Goal: Find specific page/section: Find specific page/section

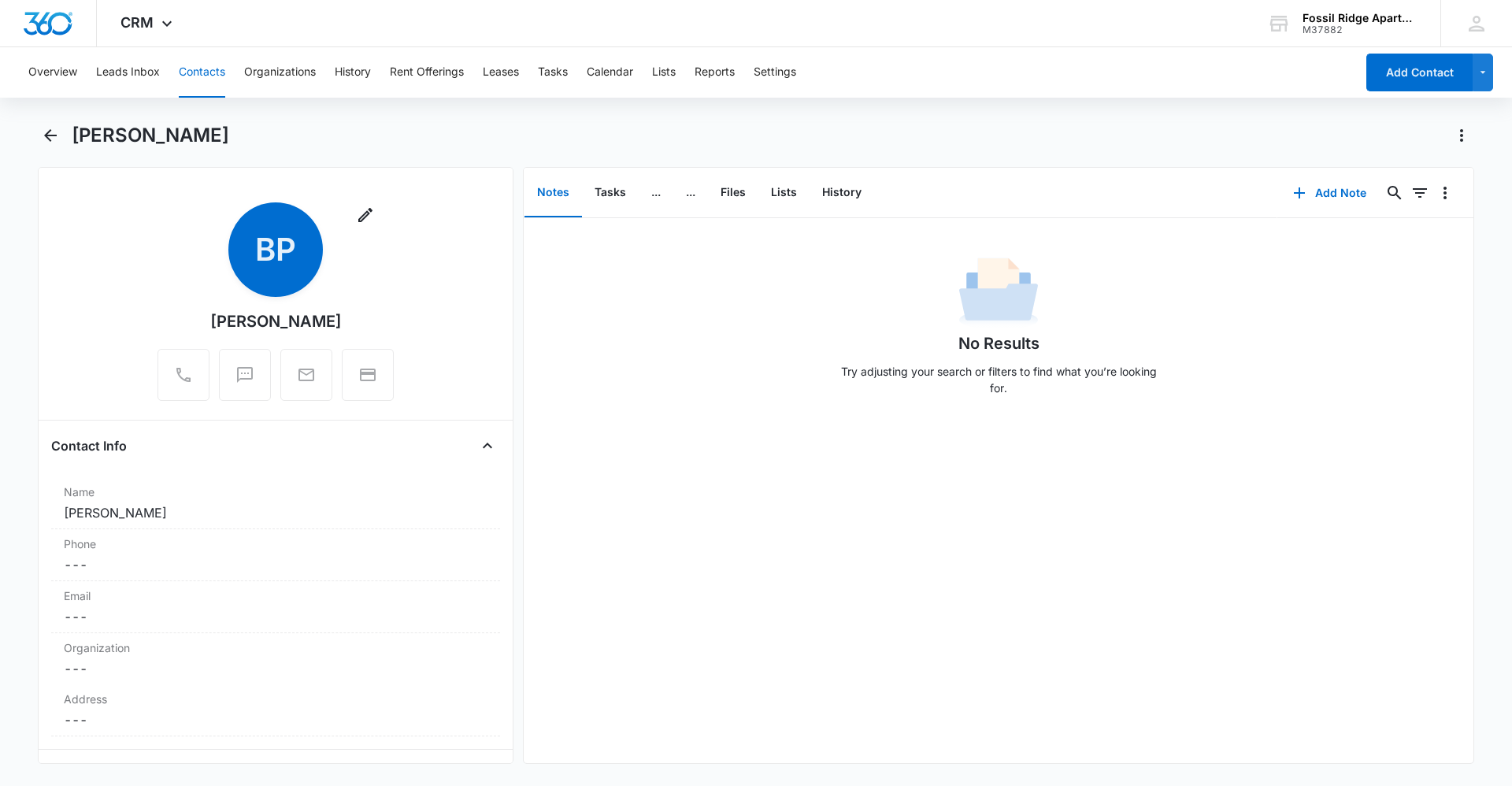
click at [185, 74] on button "Contacts" at bounding box center [202, 72] width 46 height 51
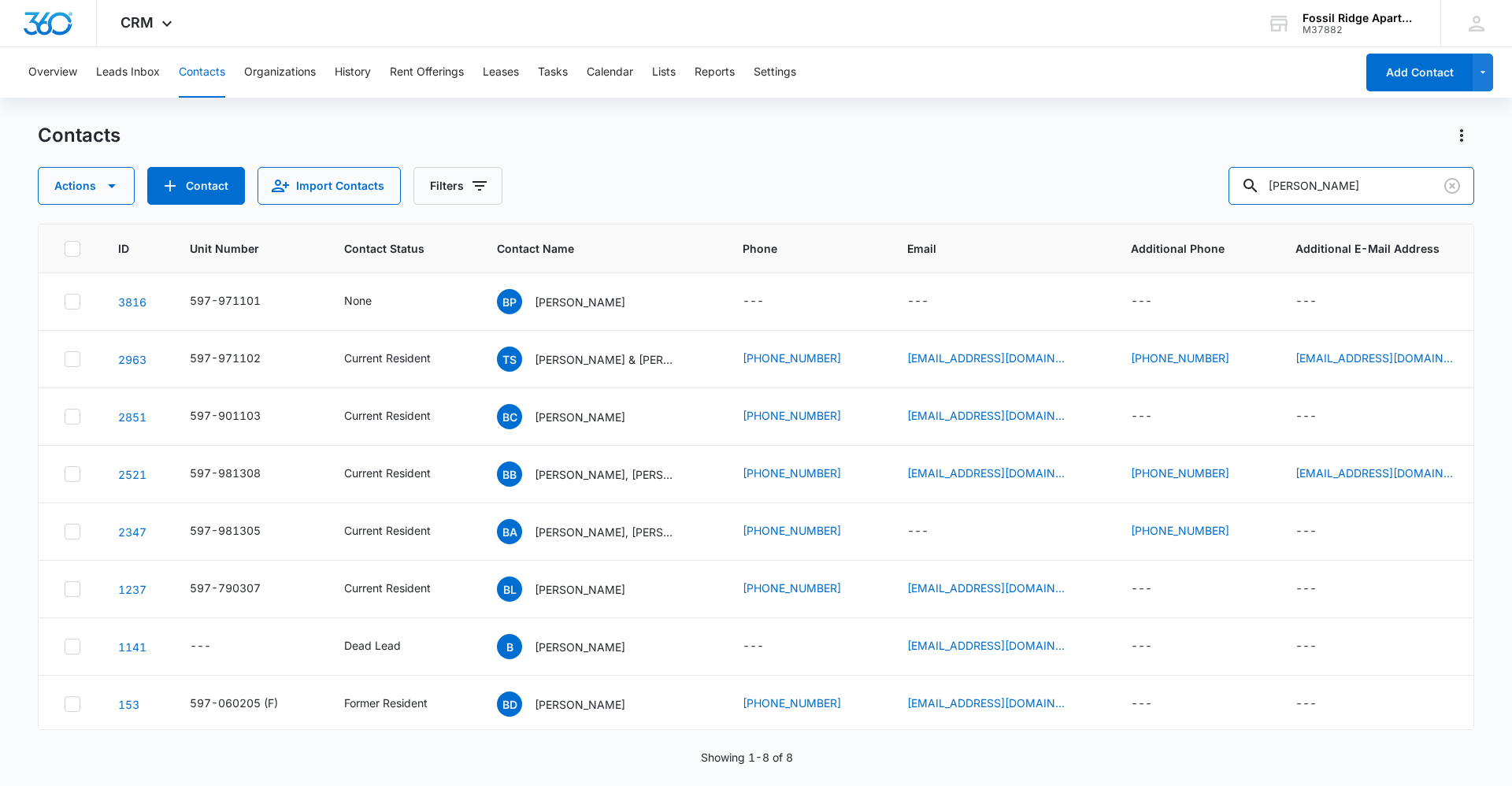
drag, startPoint x: 1348, startPoint y: 195, endPoint x: 1128, endPoint y: 179, distance: 220.6
click at [1128, 179] on div "Actions Contact Import Contacts Filters [PERSON_NAME]" at bounding box center [756, 185] width 1436 height 38
click at [1340, 181] on input "7020-20" at bounding box center [1351, 185] width 246 height 38
type input "7020-203"
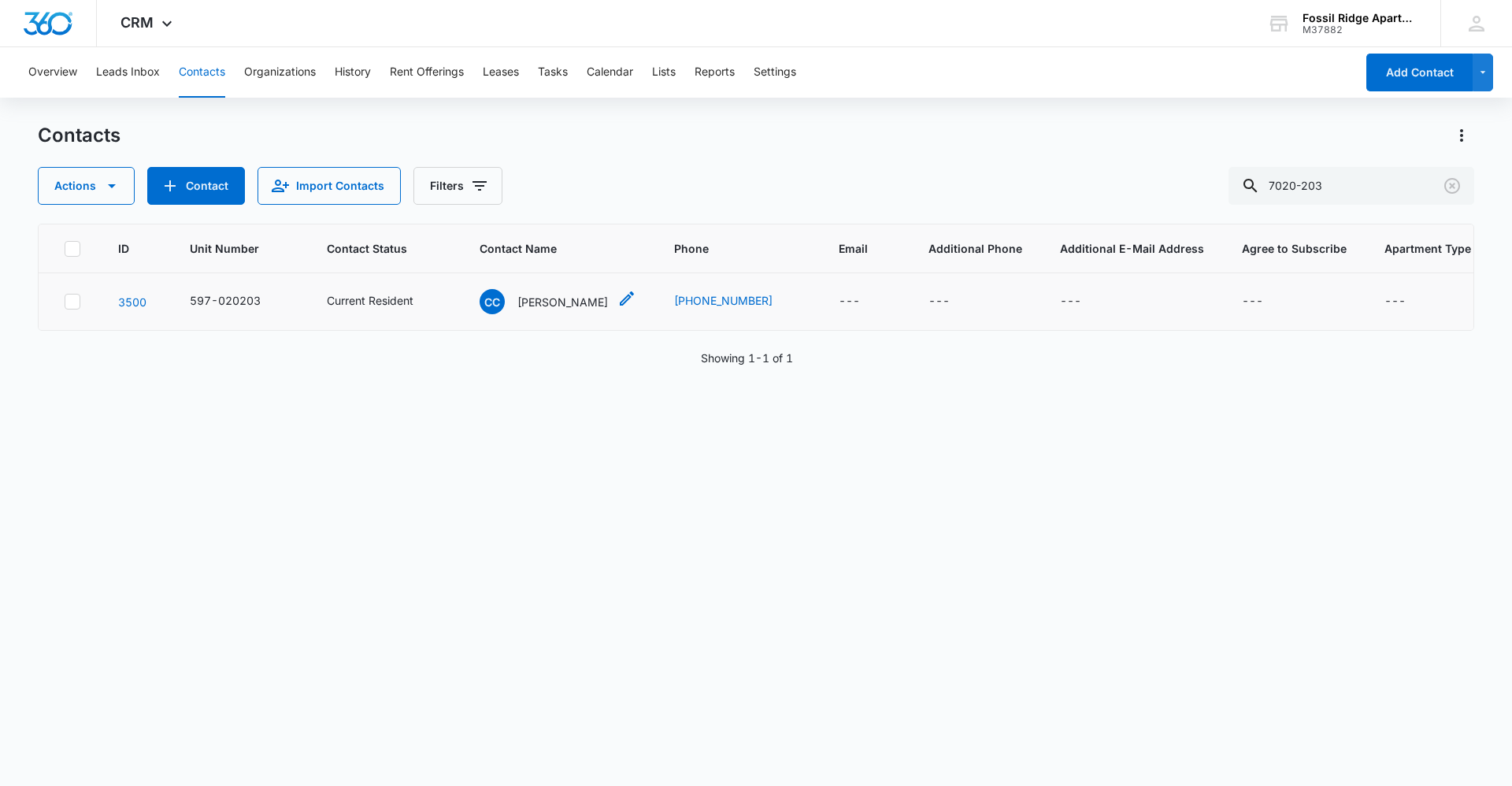
click at [533, 302] on p "[PERSON_NAME]" at bounding box center [563, 301] width 91 height 16
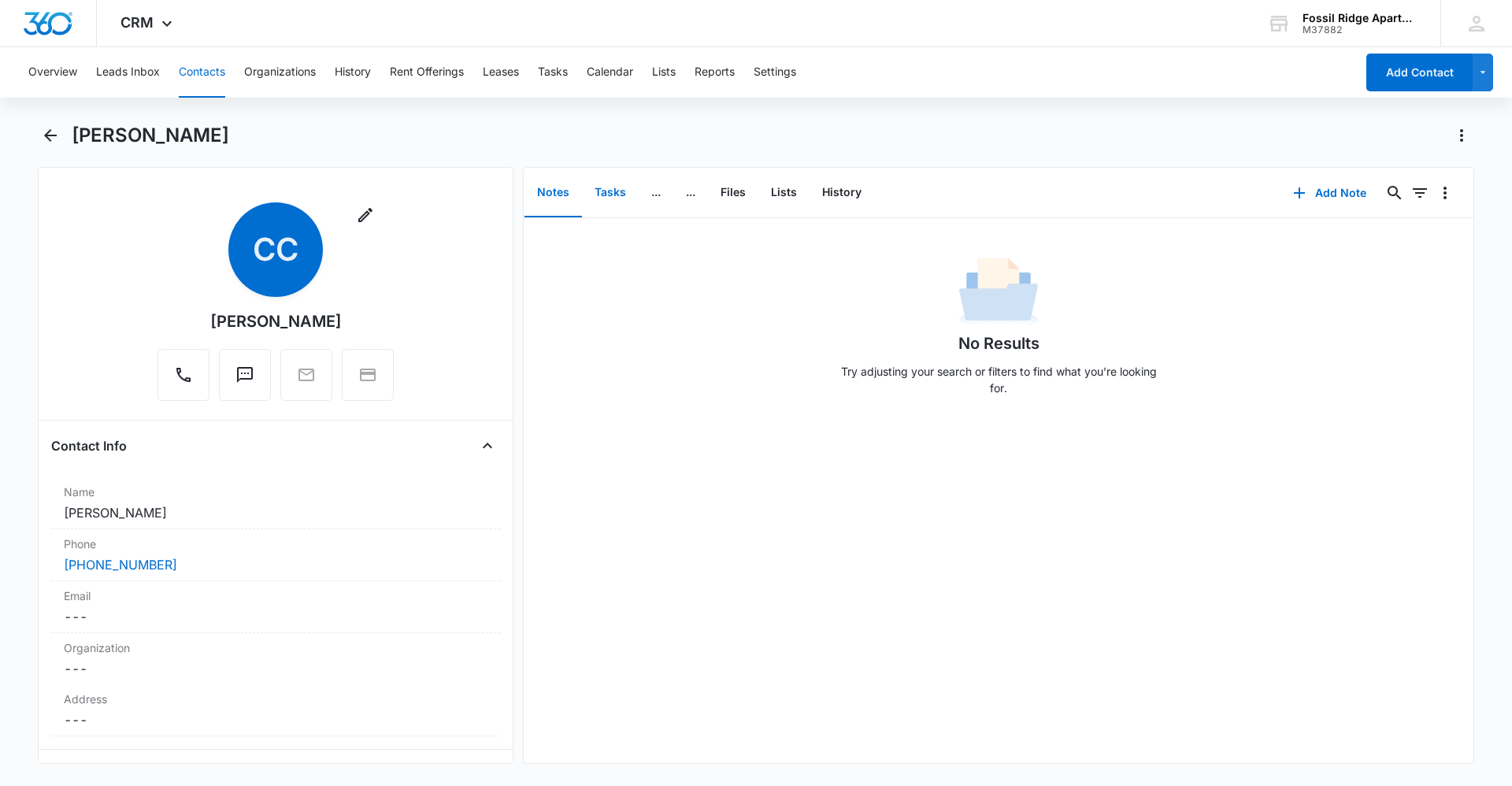
click at [607, 186] on button "Tasks" at bounding box center [610, 192] width 57 height 49
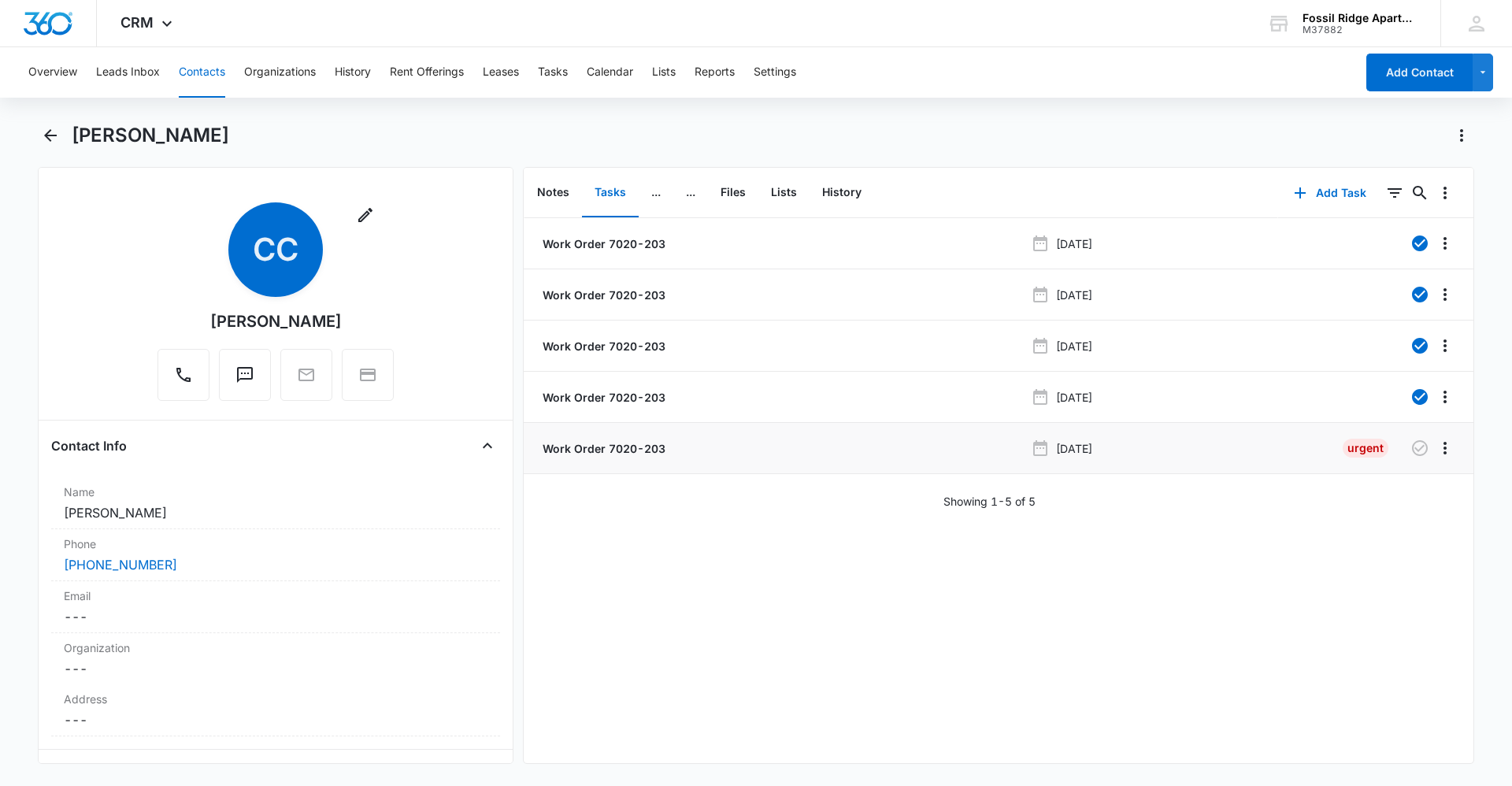
click at [647, 450] on p "Work Order 7020-203" at bounding box center [602, 448] width 126 height 16
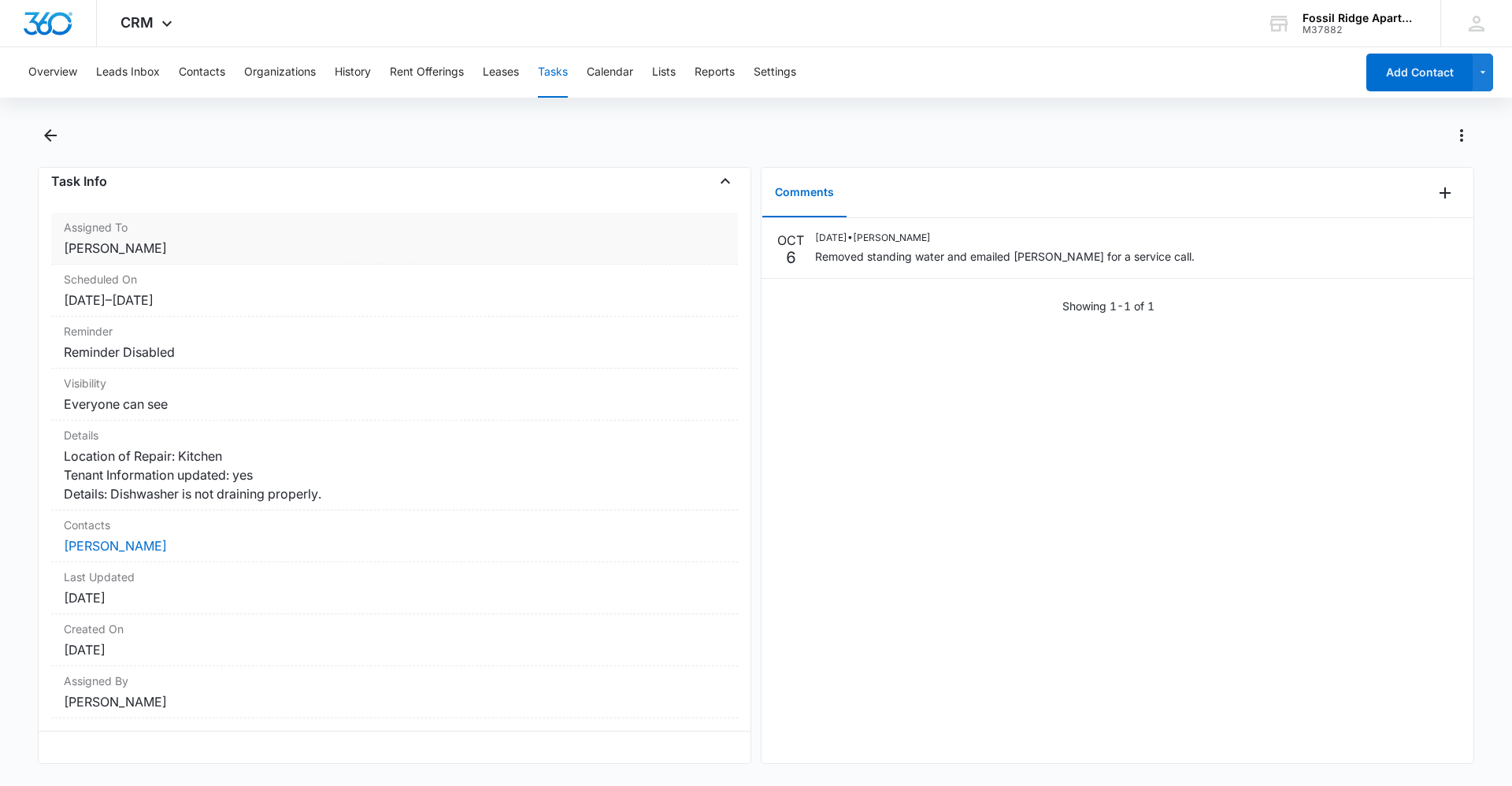
scroll to position [135, 0]
click at [204, 64] on button "Contacts" at bounding box center [202, 72] width 46 height 51
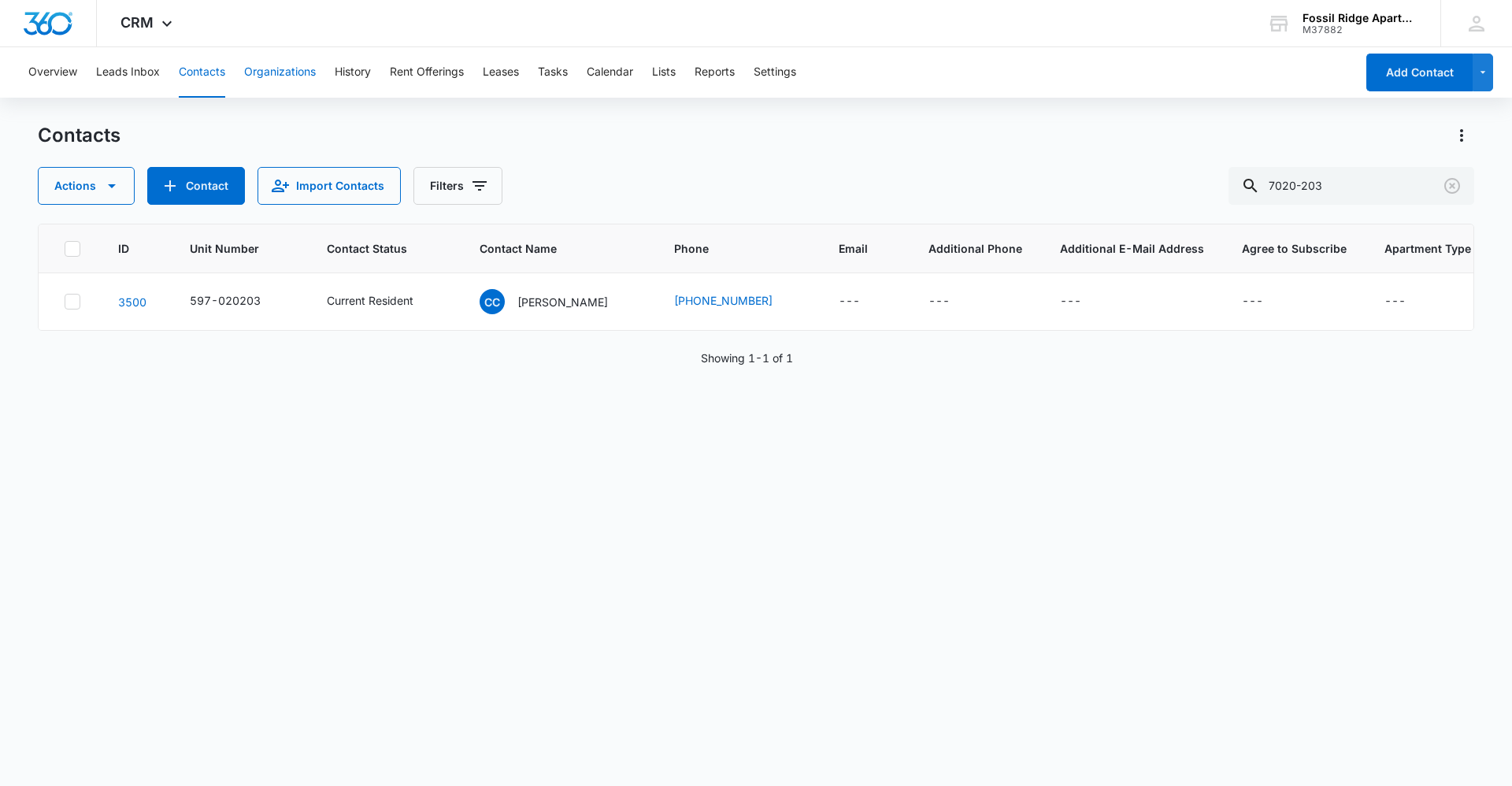
click at [300, 78] on button "Organizations" at bounding box center [279, 72] width 71 height 51
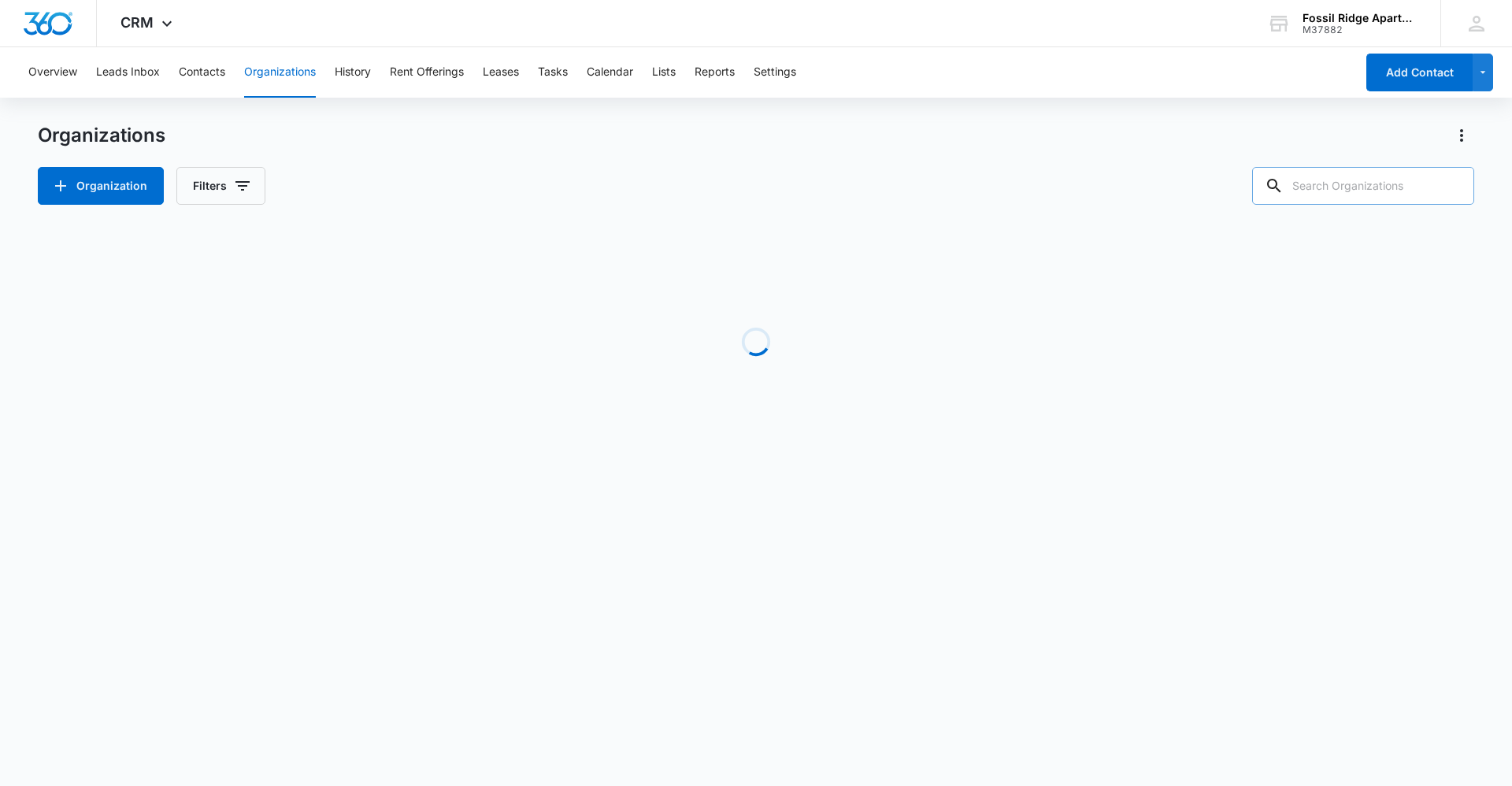
click at [1355, 194] on input "text" at bounding box center [1363, 185] width 222 height 38
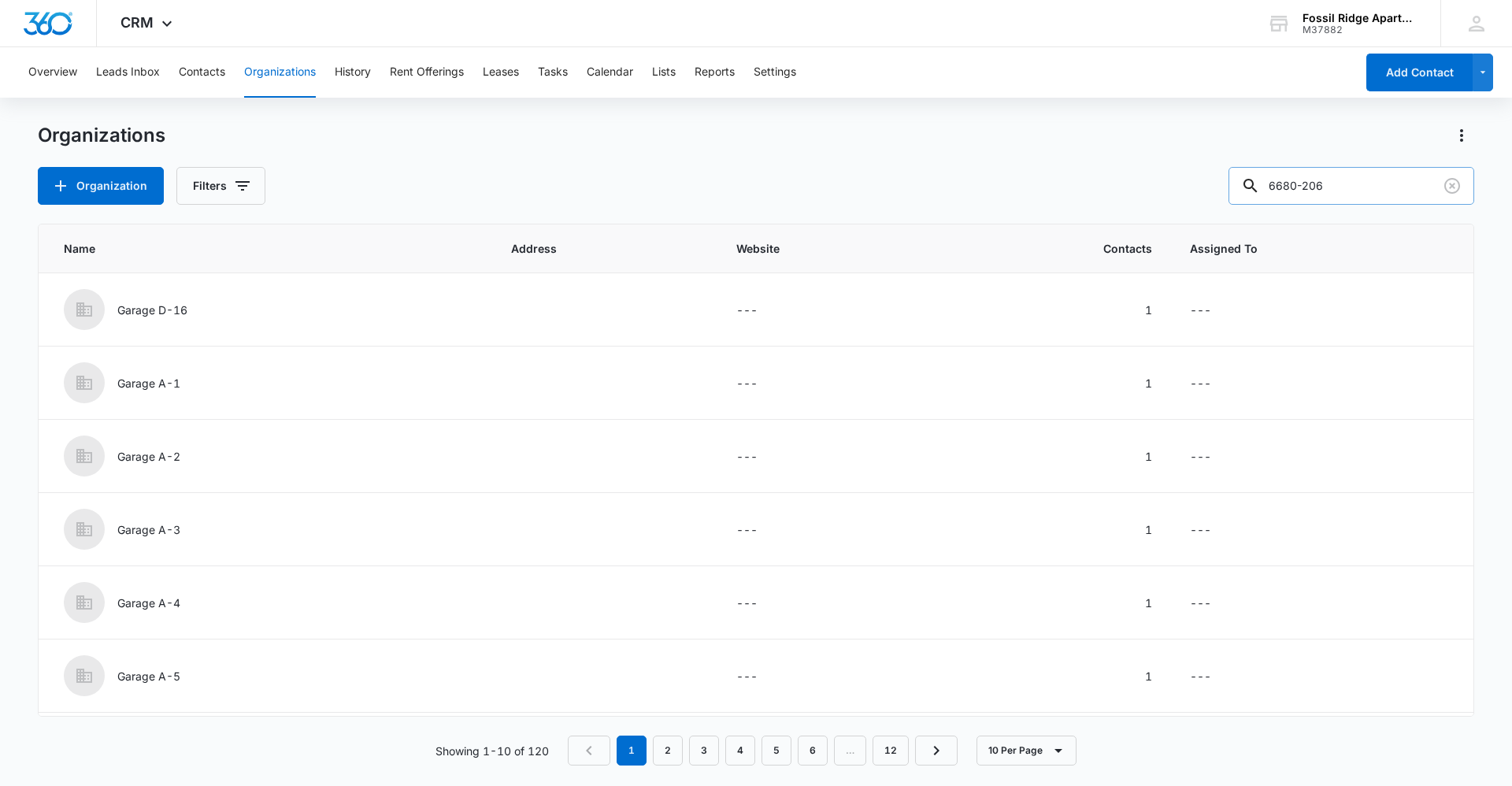
drag, startPoint x: 1358, startPoint y: 191, endPoint x: 1262, endPoint y: 186, distance: 96.1
click at [1262, 186] on div "6680-206" at bounding box center [1351, 185] width 246 height 38
type input "6680-206"
click at [1071, 152] on div "Organizations Organization Filters 6680-206" at bounding box center [756, 163] width 1436 height 82
click at [201, 88] on button "Contacts" at bounding box center [202, 72] width 46 height 51
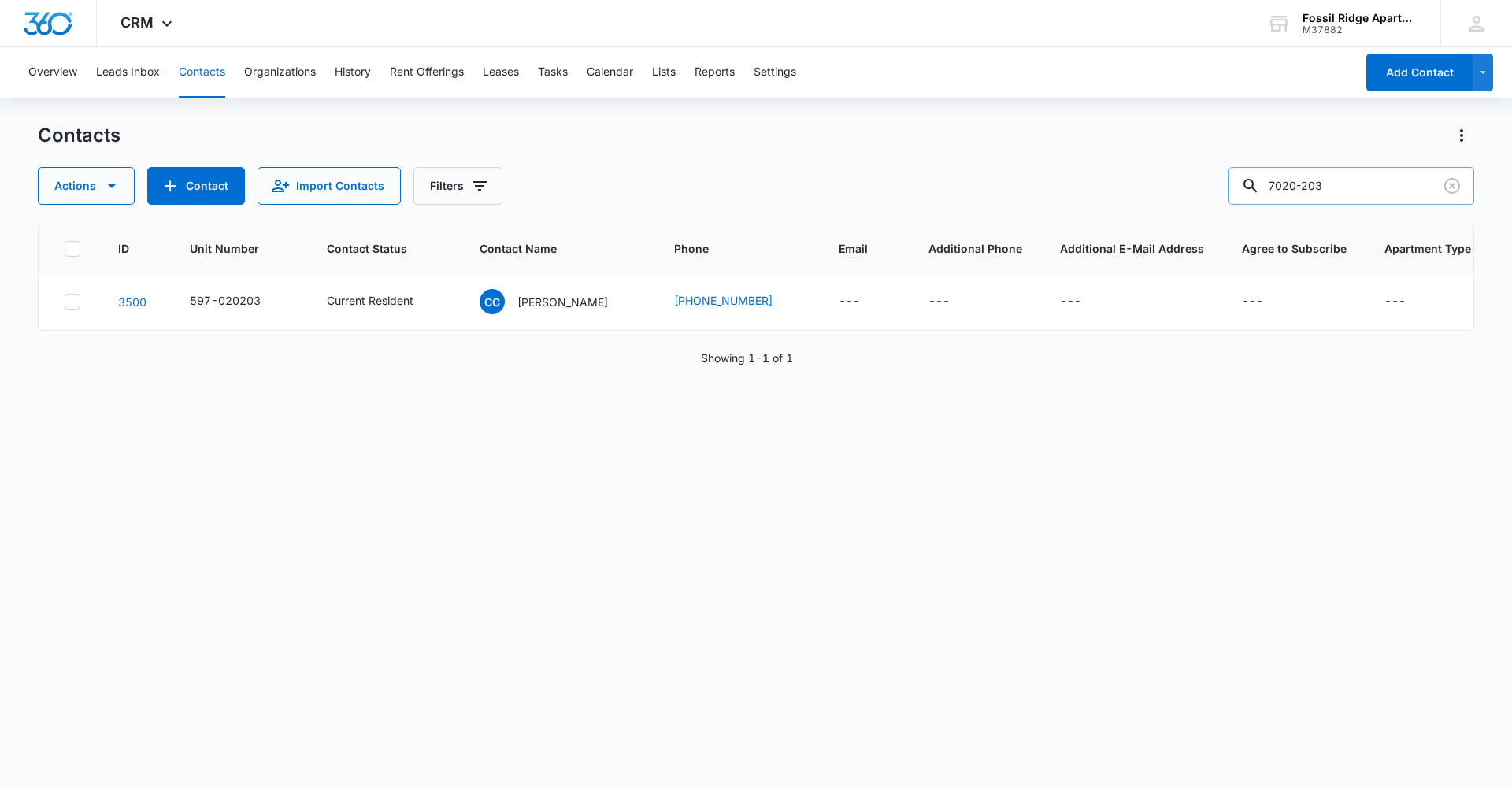
drag, startPoint x: 1347, startPoint y: 185, endPoint x: 1277, endPoint y: 182, distance: 70.1
click at [1277, 182] on div "7020-203" at bounding box center [1351, 185] width 246 height 38
paste input "6987-102"
click at [1296, 178] on input "6987-102" at bounding box center [1351, 185] width 246 height 38
click at [1316, 181] on input "6987-102" at bounding box center [1351, 185] width 246 height 38
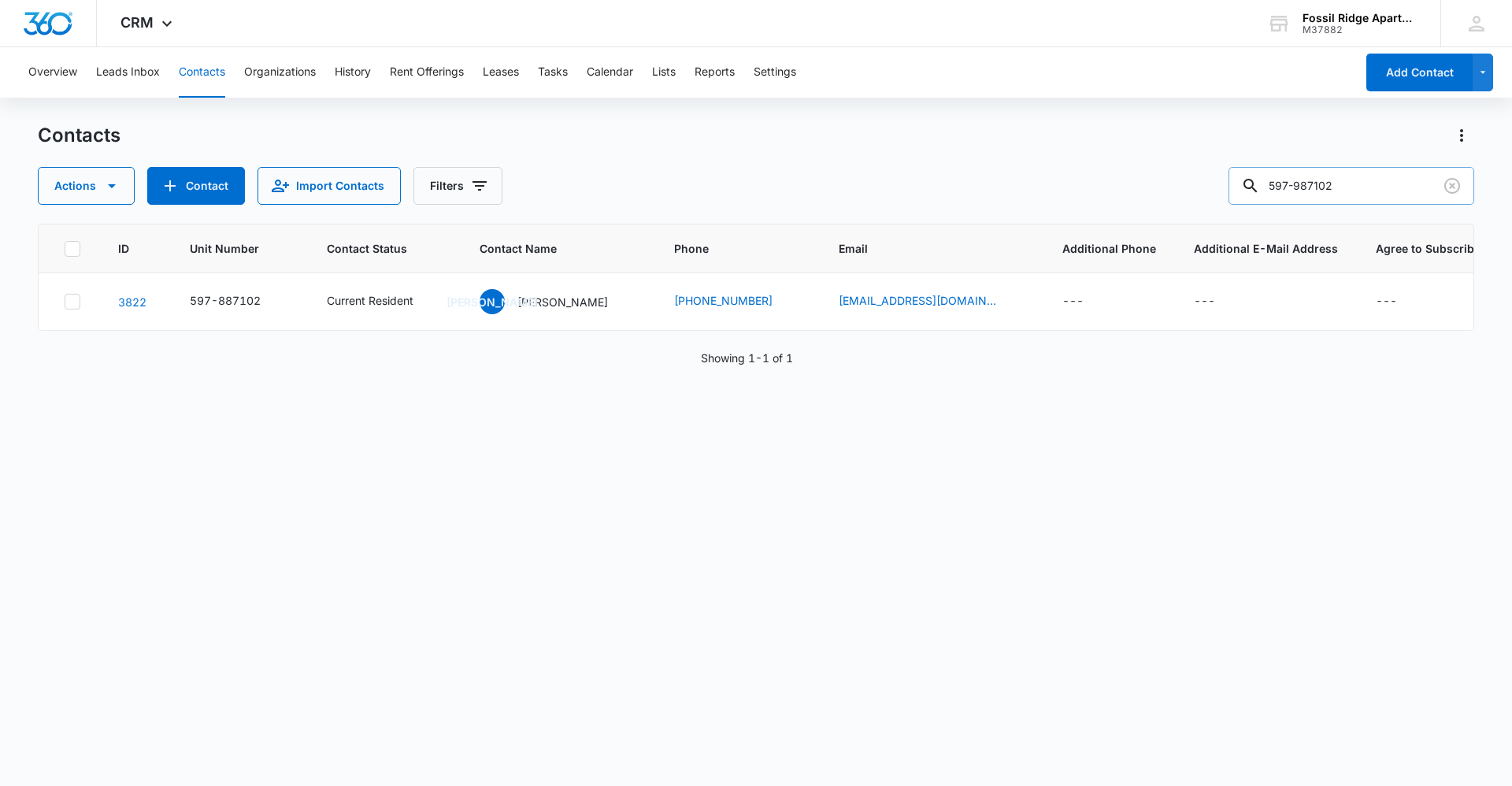
type input "597-987102"
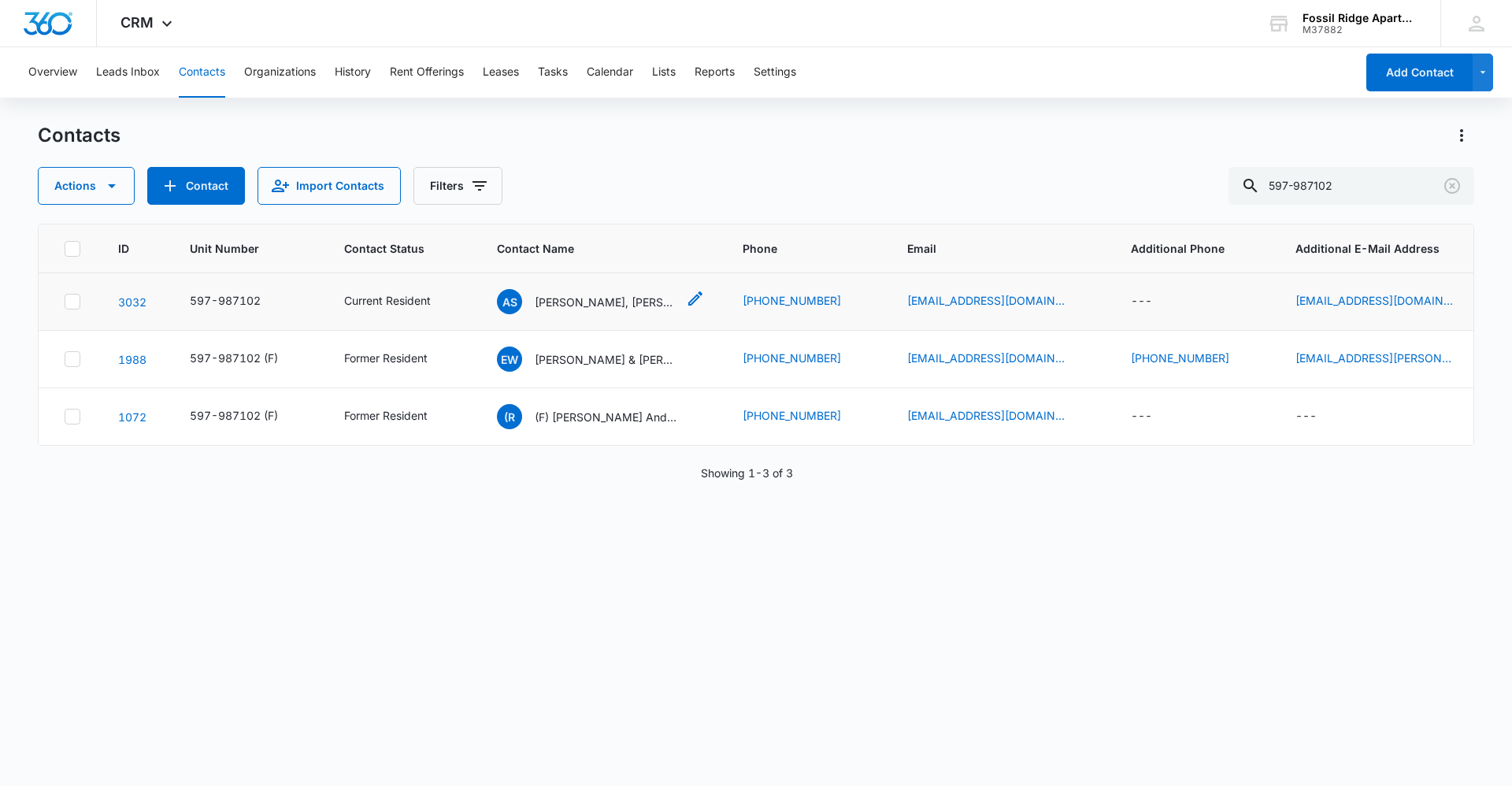
click at [558, 308] on p "[PERSON_NAME], [PERSON_NAME]" at bounding box center [605, 301] width 142 height 16
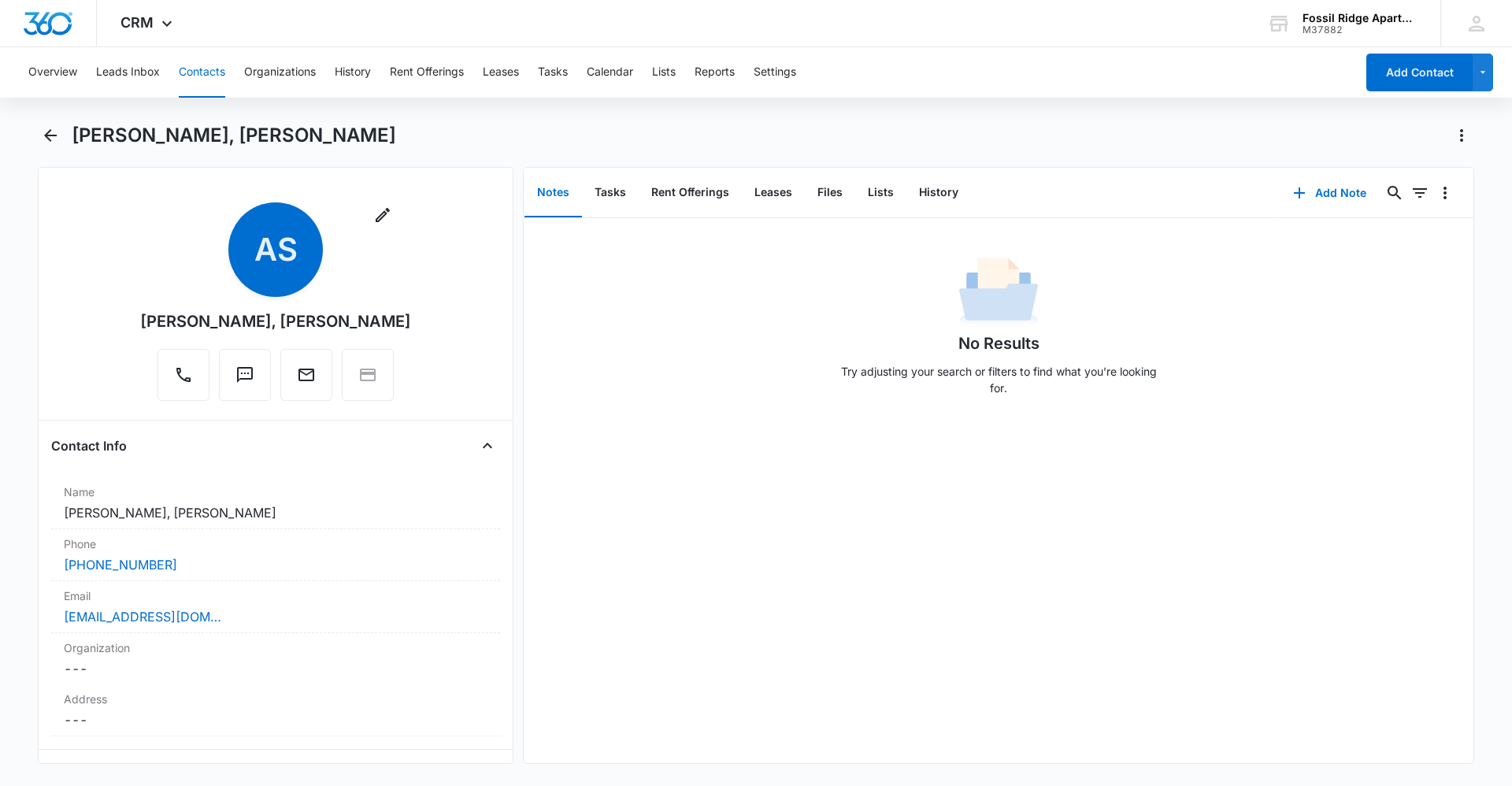
click at [215, 63] on button "Contacts" at bounding box center [202, 72] width 46 height 51
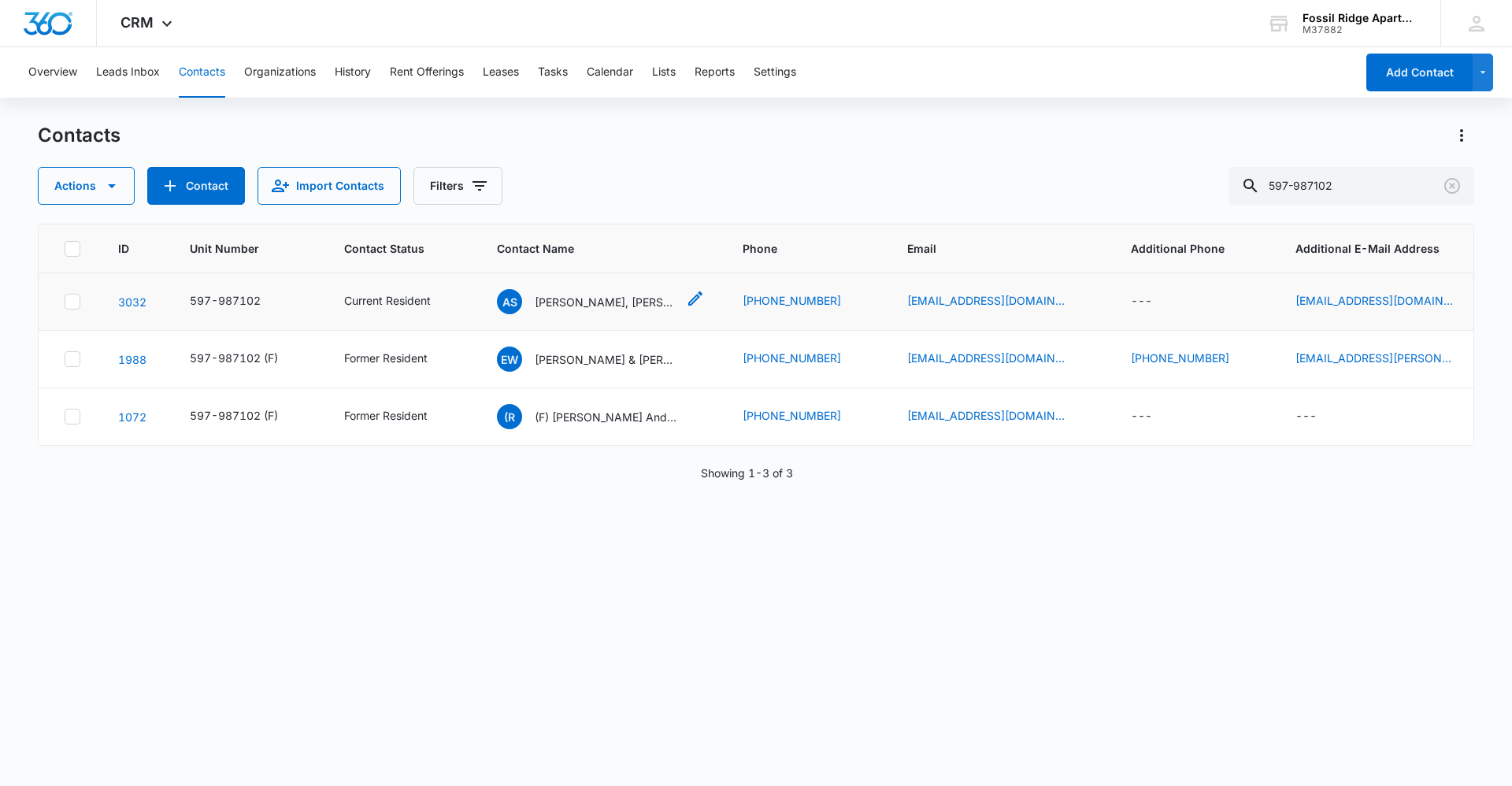
click at [592, 297] on p "[PERSON_NAME], [PERSON_NAME]" at bounding box center [605, 301] width 142 height 16
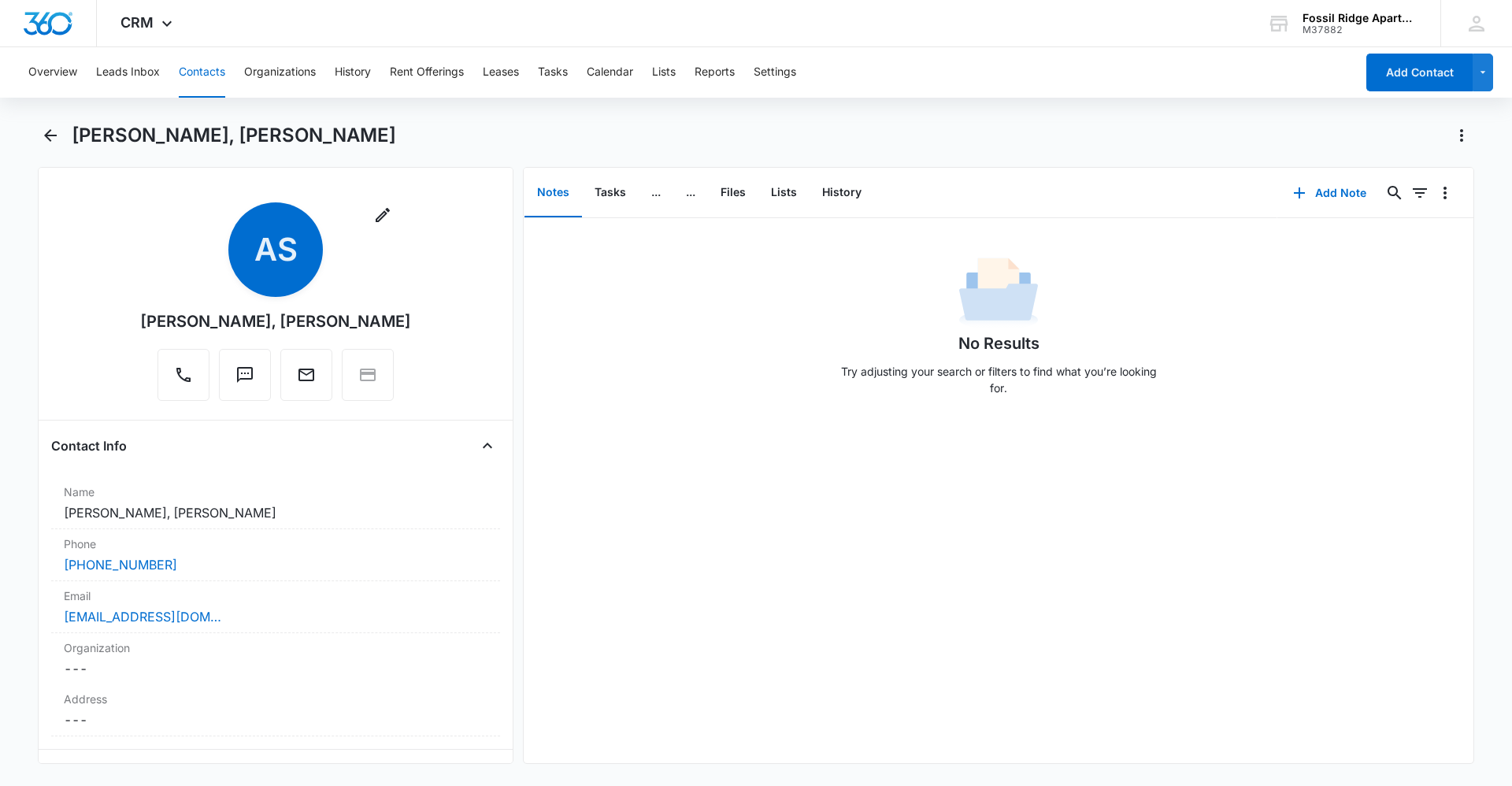
click at [188, 62] on button "Contacts" at bounding box center [202, 72] width 46 height 51
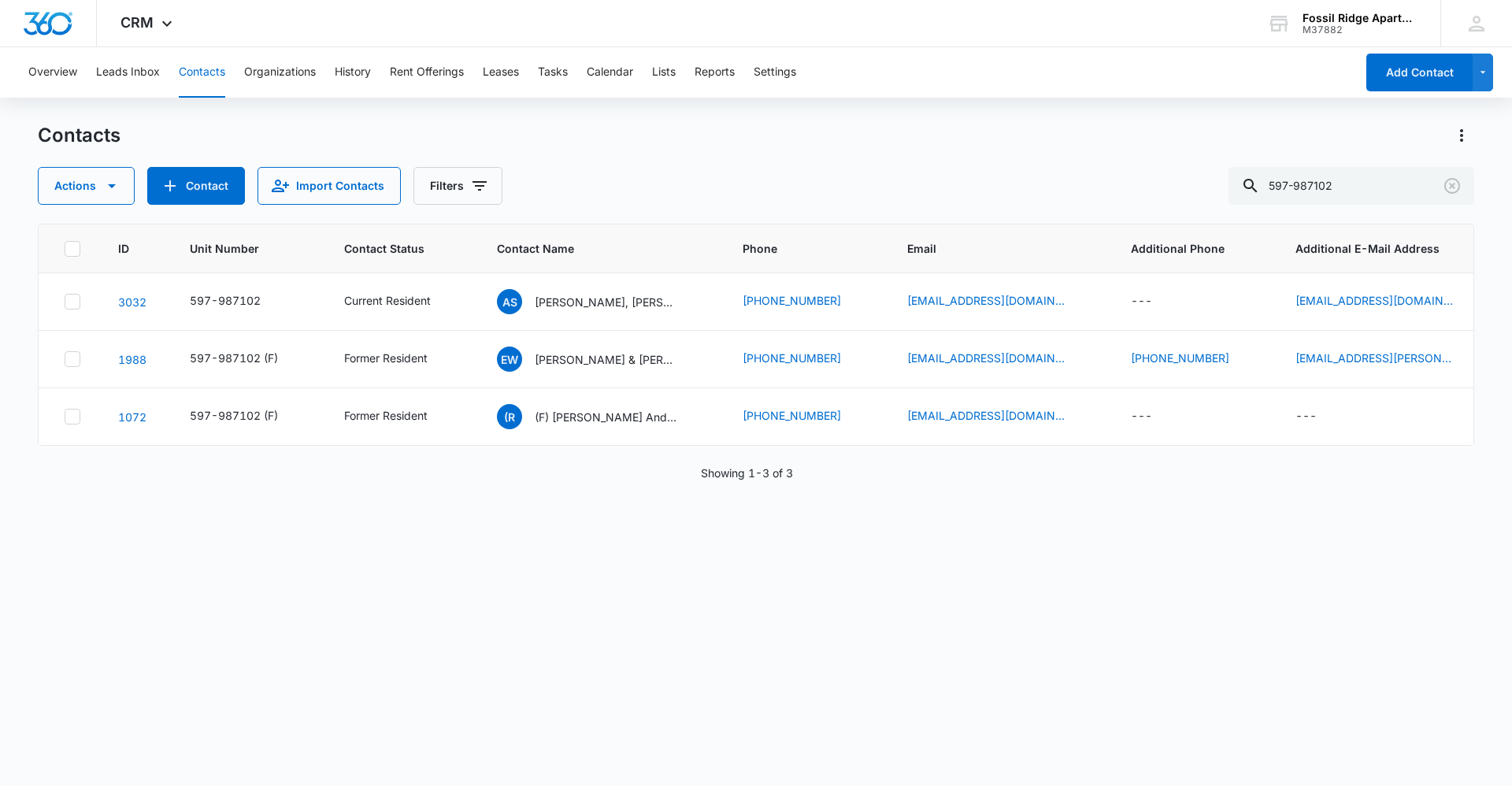
click at [203, 82] on button "Contacts" at bounding box center [202, 72] width 46 height 51
drag, startPoint x: 1385, startPoint y: 198, endPoint x: 1375, endPoint y: 198, distance: 10.0
click at [1375, 198] on input "597-987102" at bounding box center [1351, 185] width 246 height 38
type input "5"
type input "6987-102"
